Goal: Task Accomplishment & Management: Manage account settings

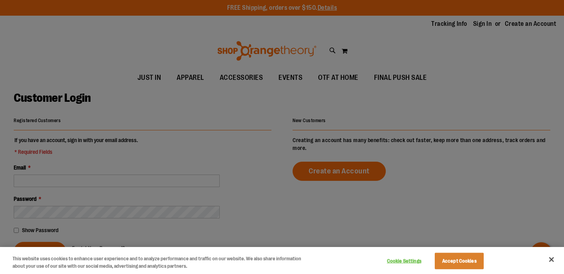
click at [74, 184] on div at bounding box center [282, 137] width 564 height 274
click at [447, 257] on button "Accept Cookies" at bounding box center [459, 261] width 49 height 16
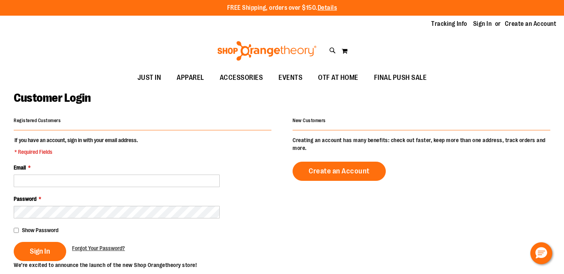
click at [108, 189] on fieldset "If you have an account, sign in with your email address. * Required Fields Emai…" at bounding box center [143, 198] width 258 height 125
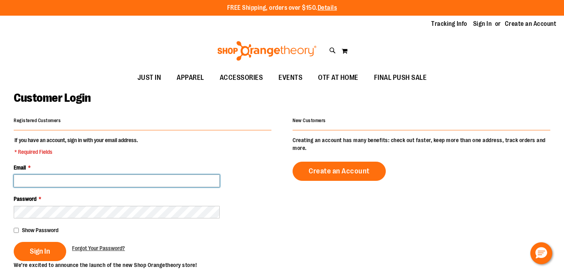
click at [108, 186] on input "Email *" at bounding box center [117, 181] width 206 height 13
type input "**********"
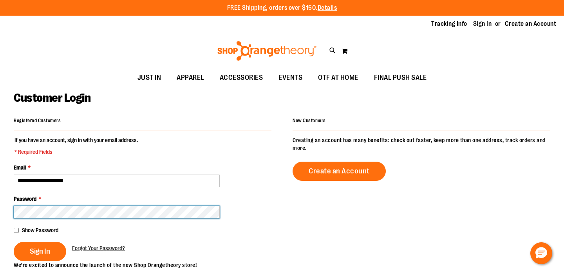
click at [14, 242] on button "Sign In" at bounding box center [40, 251] width 53 height 19
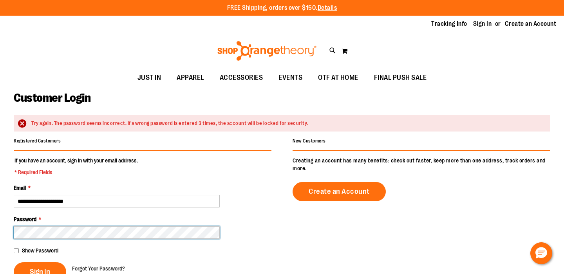
click at [14, 263] on button "Sign In" at bounding box center [40, 272] width 53 height 19
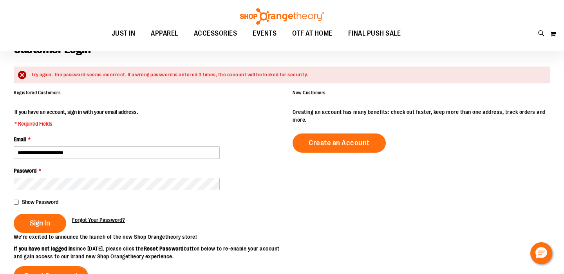
scroll to position [48, 0]
click at [91, 217] on link "Forgot Your Password?" at bounding box center [98, 221] width 53 height 8
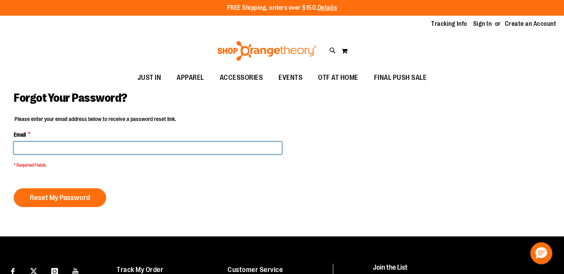
click at [112, 149] on input "Email *" at bounding box center [148, 148] width 268 height 13
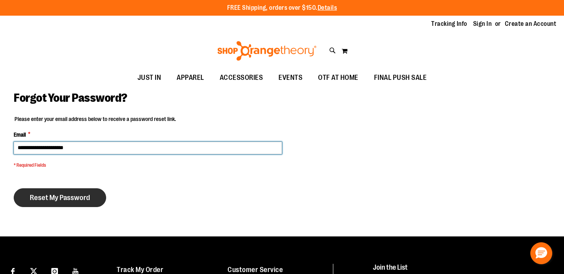
type input "**********"
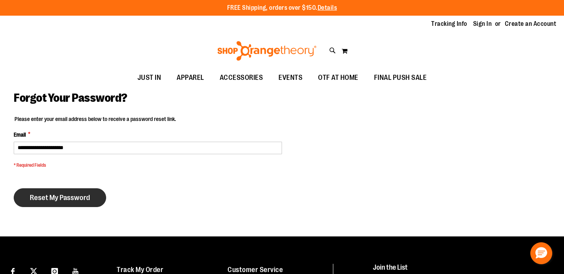
click at [93, 201] on button "Reset My Password" at bounding box center [60, 197] width 92 height 19
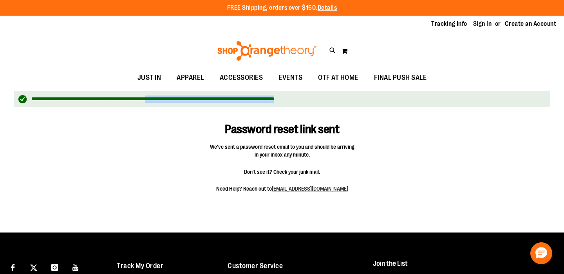
drag, startPoint x: 146, startPoint y: 106, endPoint x: 172, endPoint y: 98, distance: 26.8
click at [172, 98] on div "**********" at bounding box center [282, 99] width 537 height 17
click at [152, 152] on div "Password reset link sent We've sent a password reset email to you and should be…" at bounding box center [282, 156] width 537 height 91
click at [121, 32] on div "Tracking Info Sign In Return to Procurement Create an Account" at bounding box center [282, 24] width 564 height 17
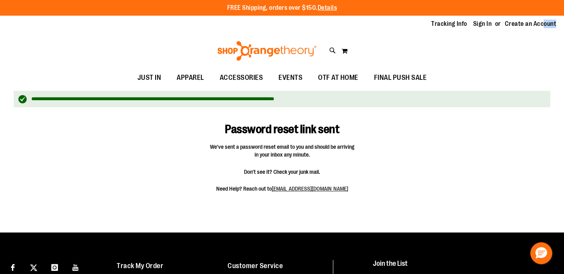
click at [121, 32] on div "Tracking Info Sign In Return to Procurement Create an Account" at bounding box center [282, 24] width 564 height 17
